Goal: Navigation & Orientation: Find specific page/section

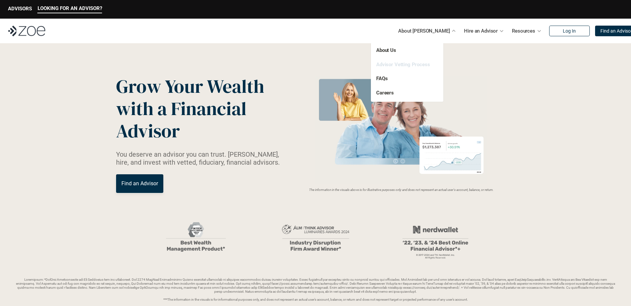
click at [413, 66] on link "Advisor Vetting Process" at bounding box center [403, 65] width 54 height 6
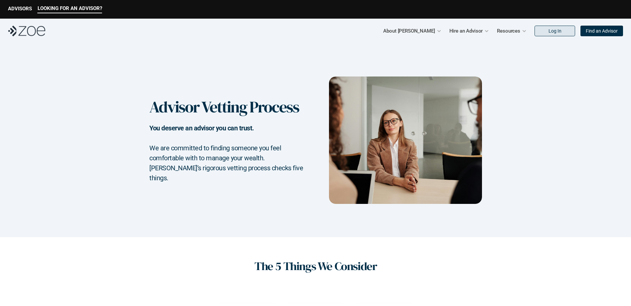
click at [566, 34] on link "Log In" at bounding box center [554, 31] width 41 height 11
click at [596, 30] on p "Find an Advisor" at bounding box center [602, 31] width 32 height 6
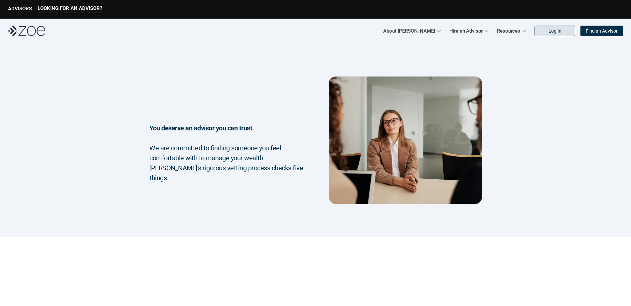
click at [558, 33] on p "Log In" at bounding box center [554, 31] width 13 height 6
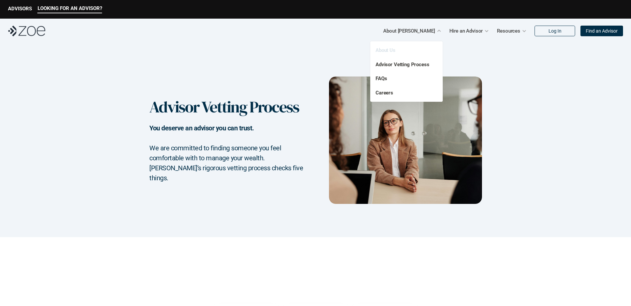
click at [384, 52] on link "About Us" at bounding box center [385, 50] width 20 height 6
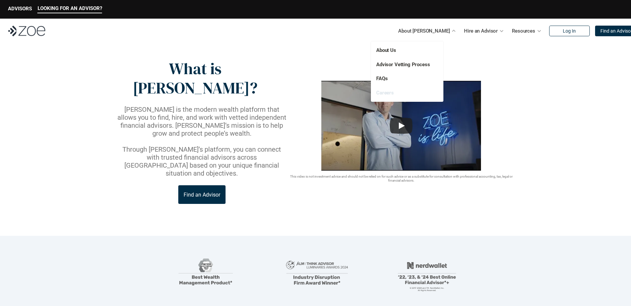
click at [390, 92] on link "Careers" at bounding box center [385, 93] width 18 height 6
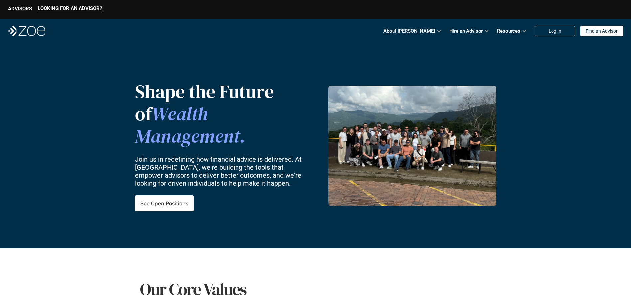
click at [589, 28] on p "Find an Advisor" at bounding box center [602, 31] width 32 height 6
